Goal: Navigation & Orientation: Understand site structure

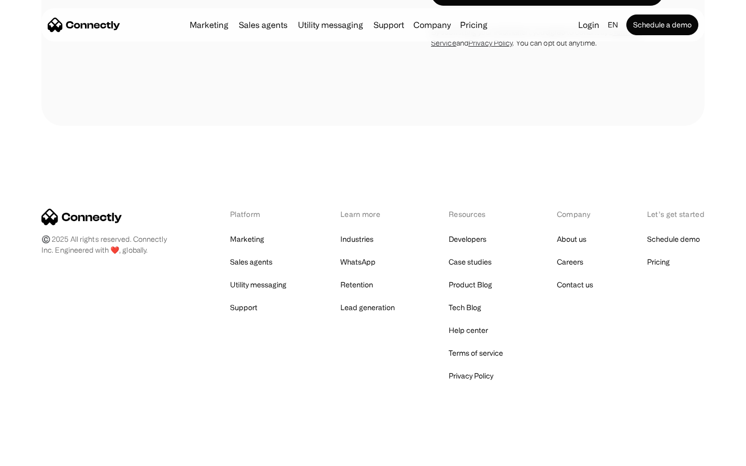
scroll to position [1518, 0]
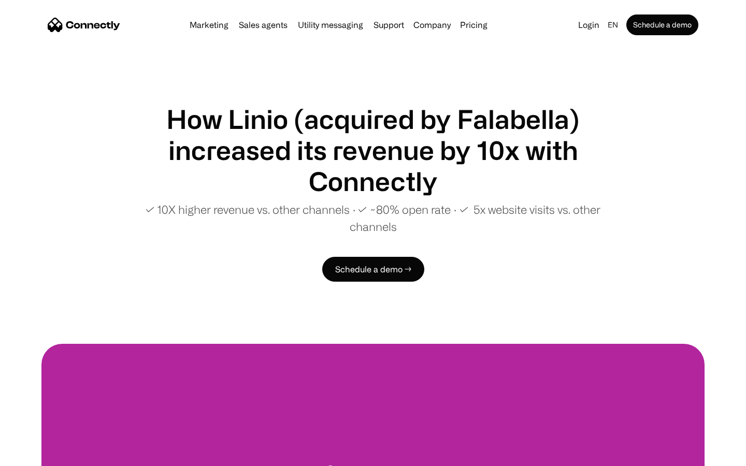
scroll to position [1959, 0]
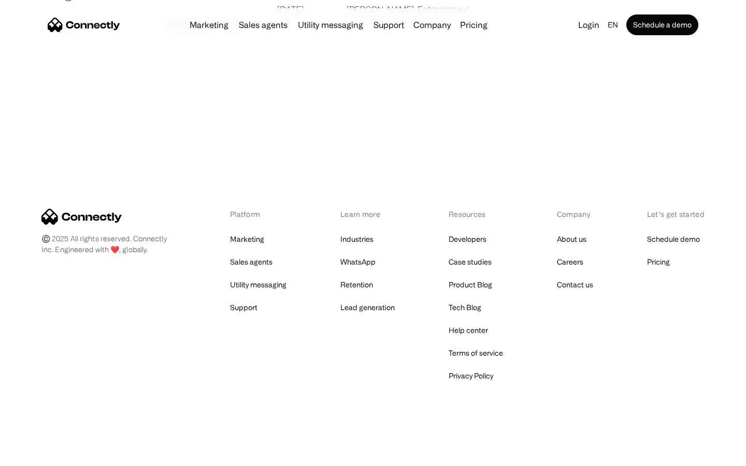
scroll to position [1990, 0]
